Goal: Transaction & Acquisition: Download file/media

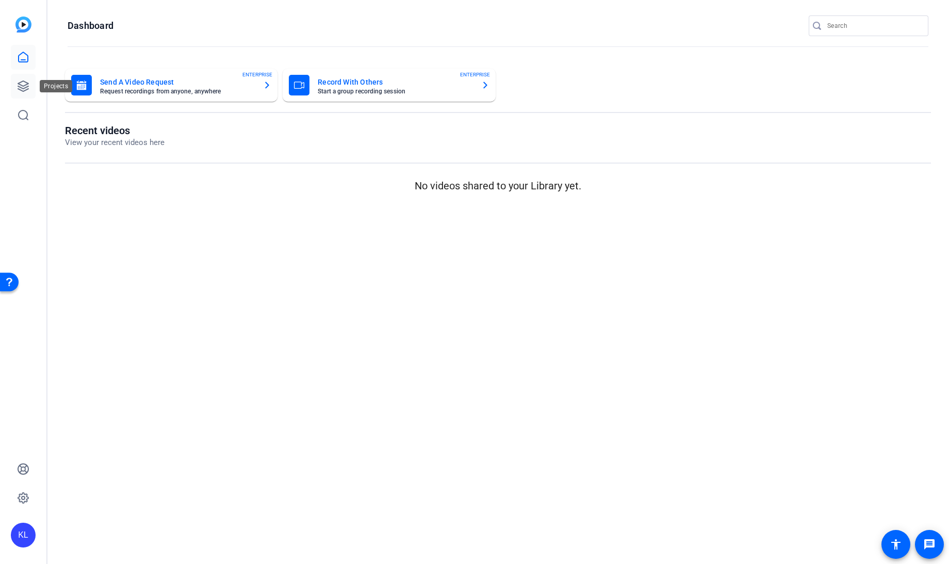
click at [21, 88] on icon at bounding box center [23, 86] width 12 height 12
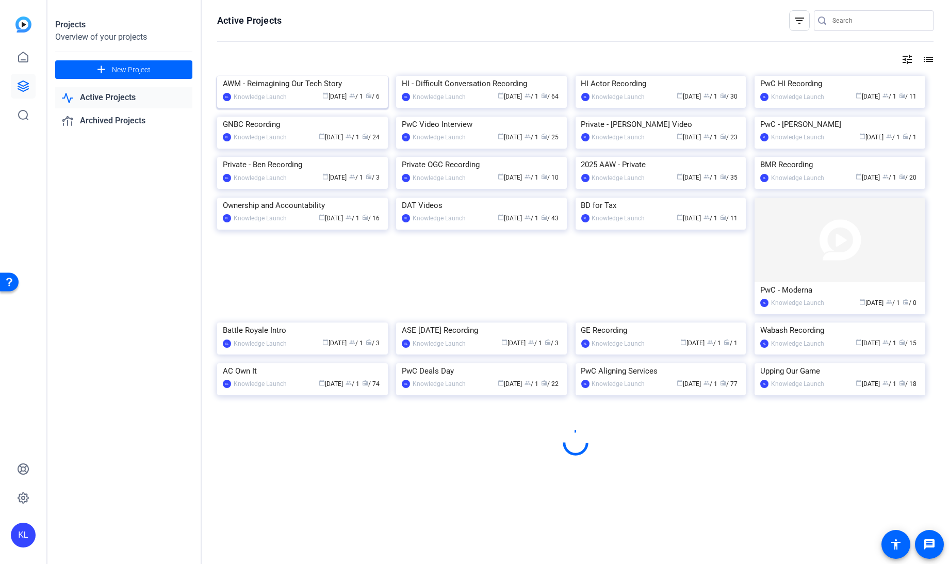
click at [296, 91] on div "AWM - Reimagining Our Tech Story" at bounding box center [302, 83] width 159 height 15
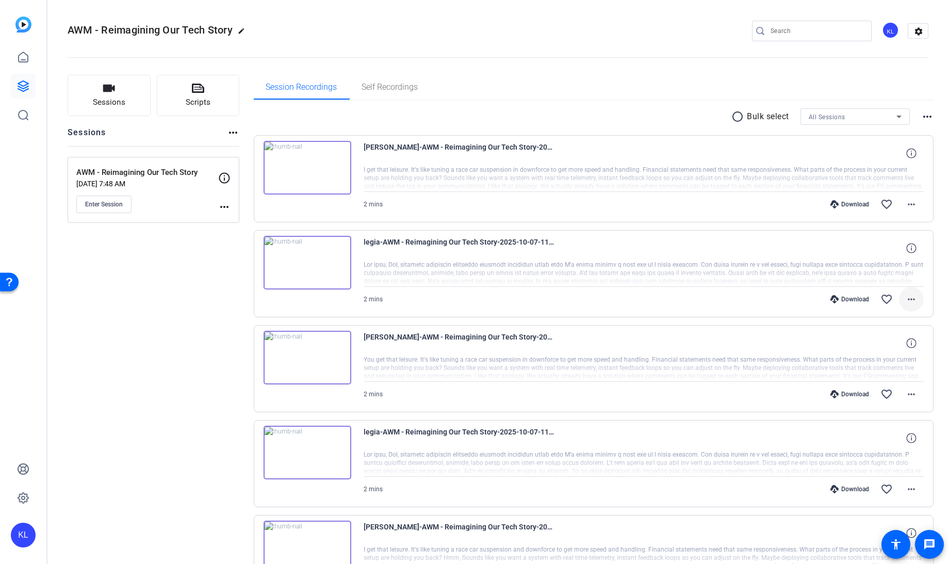
click at [905, 300] on mat-icon "more_horiz" at bounding box center [911, 299] width 12 height 12
click at [869, 344] on span "Download MP4" at bounding box center [879, 345] width 62 height 12
click at [908, 394] on mat-icon "more_horiz" at bounding box center [911, 394] width 12 height 12
click at [870, 444] on span "Download MP4" at bounding box center [879, 440] width 62 height 12
